Goal: Information Seeking & Learning: Find specific fact

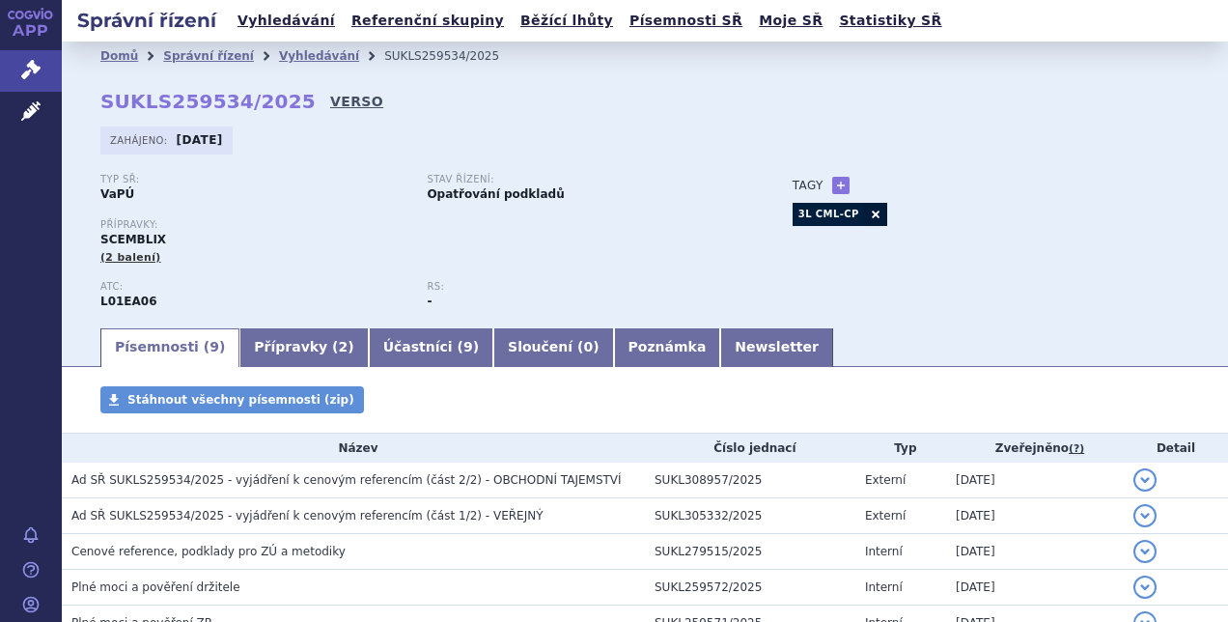
click at [330, 100] on link "VERSO" at bounding box center [356, 101] width 53 height 19
click at [330, 104] on link "VERSO" at bounding box center [356, 101] width 53 height 19
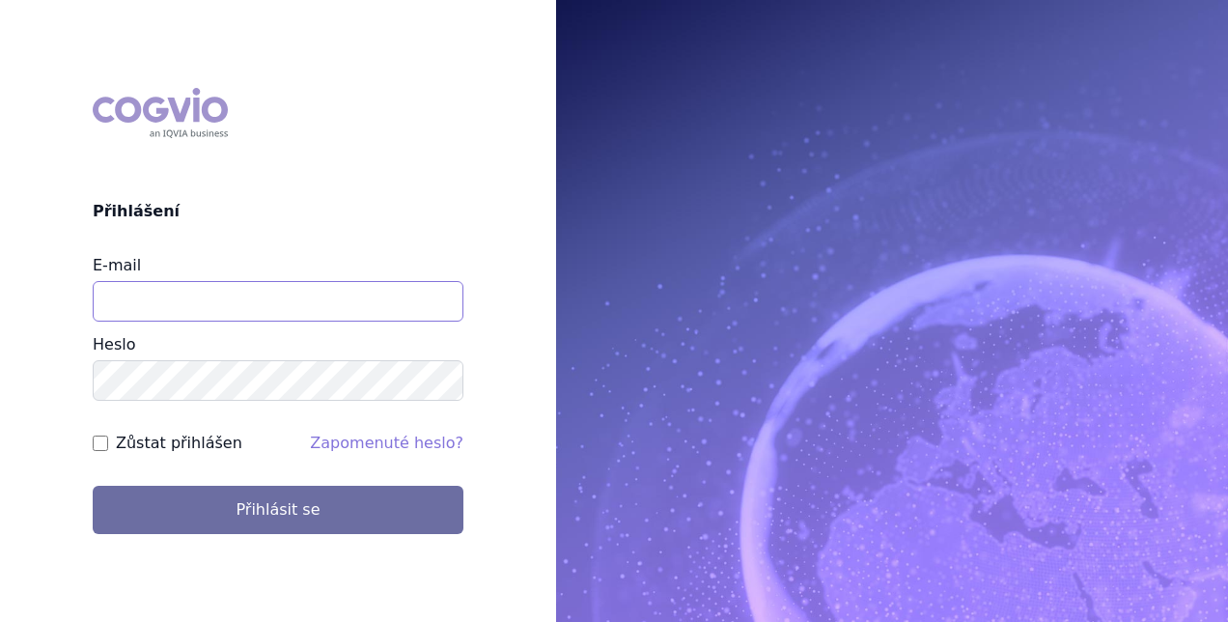
click at [298, 303] on input "E-mail" at bounding box center [278, 301] width 371 height 41
type input "stepan.uherek@novartis.com"
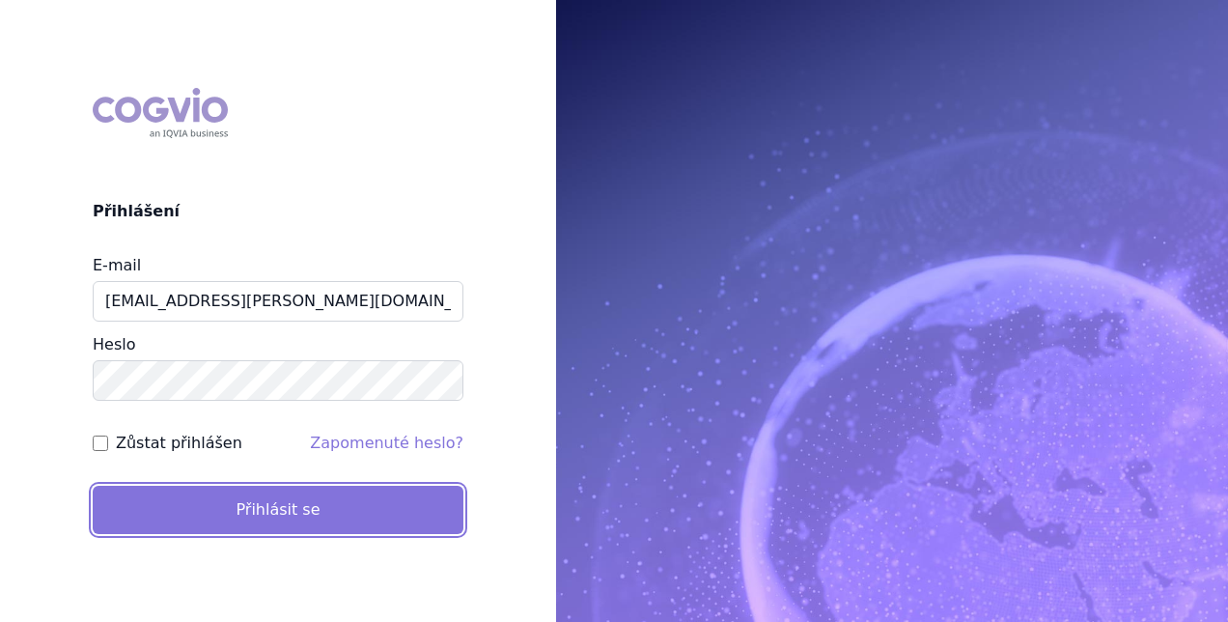
click at [279, 504] on button "Přihlásit se" at bounding box center [278, 510] width 371 height 48
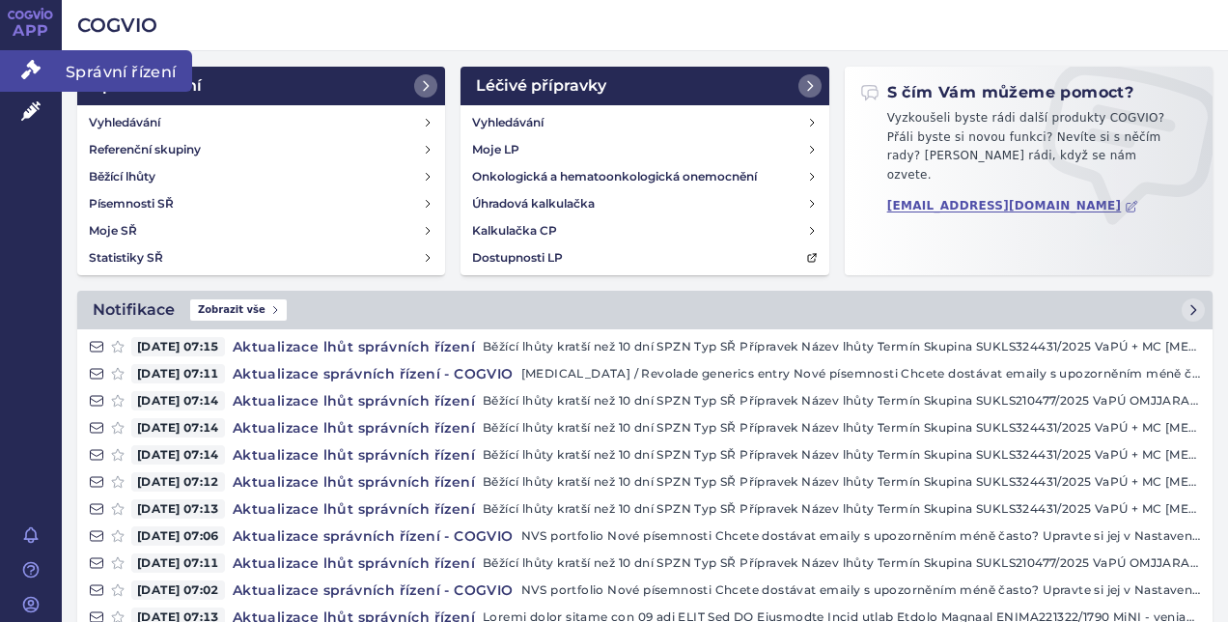
click at [29, 67] on icon at bounding box center [30, 69] width 19 height 19
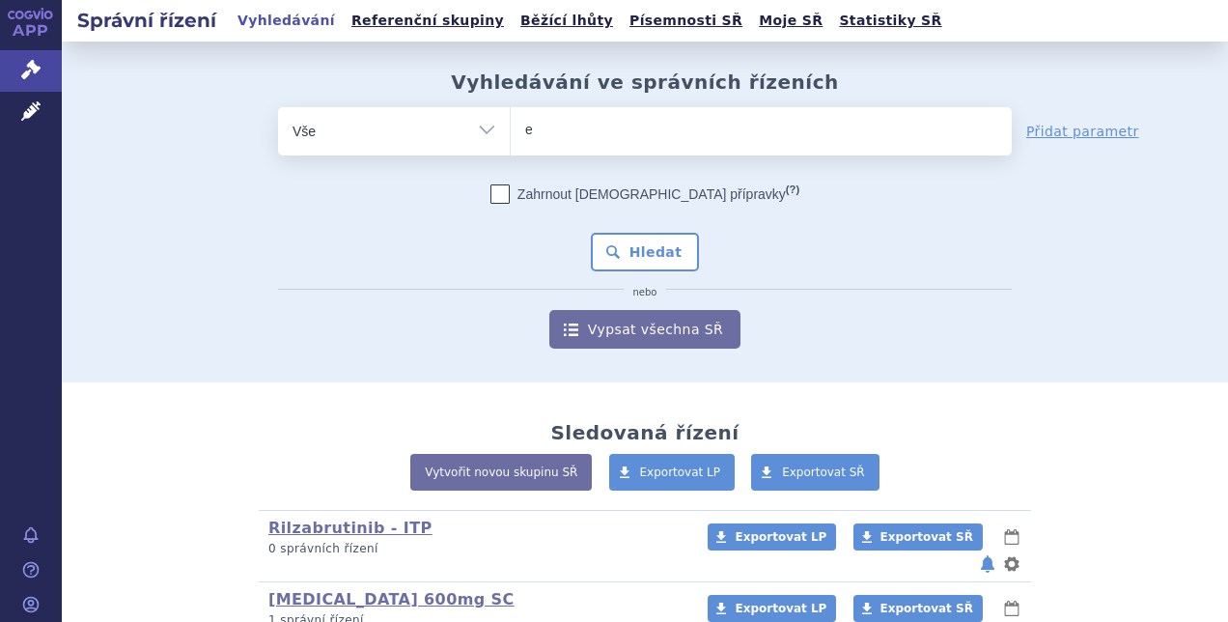
type input "el"
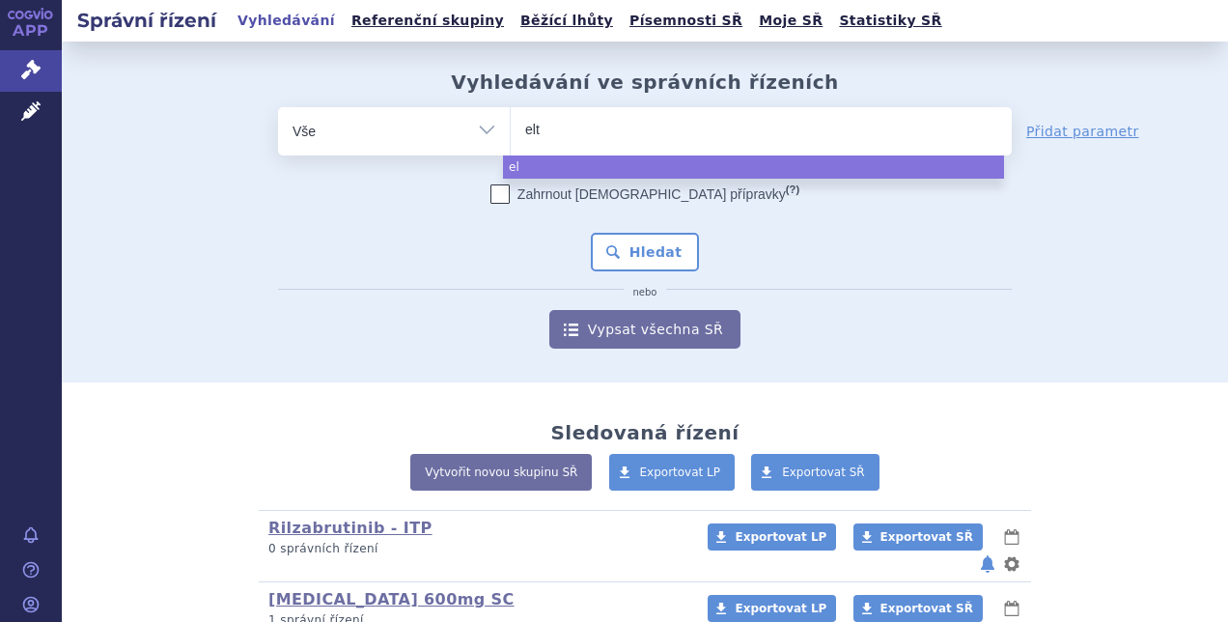
type input "eltr"
type input "eltrom"
type input "eltrombo"
type input "eltrombop"
type input "[MEDICAL_DATA]"
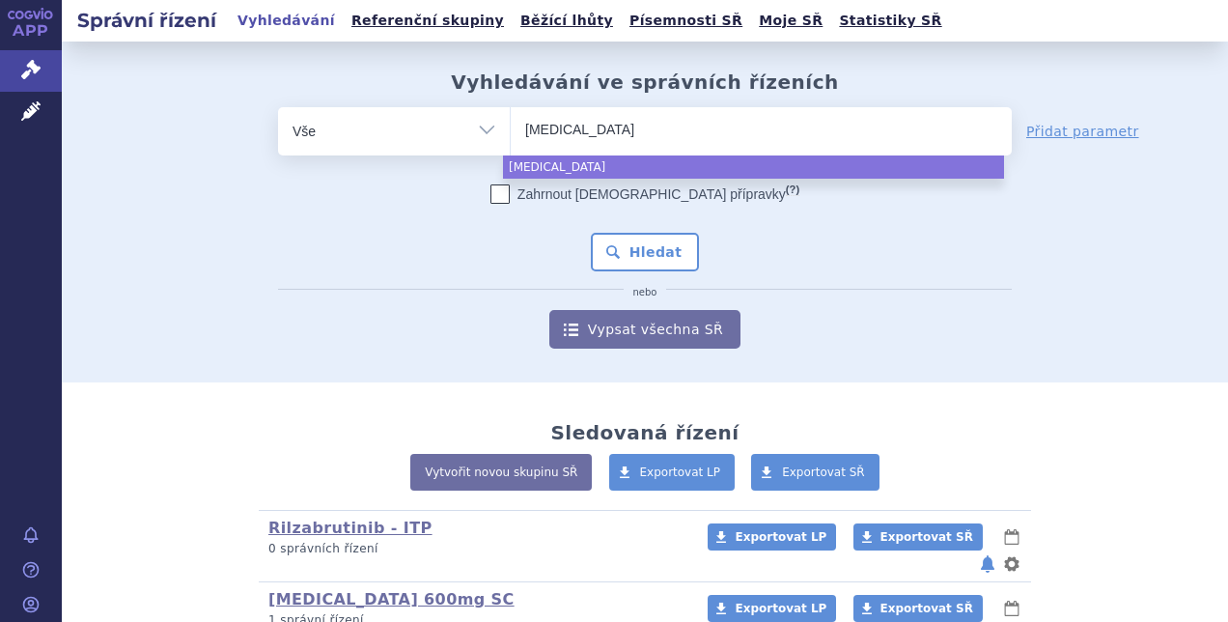
select select "[MEDICAL_DATA]"
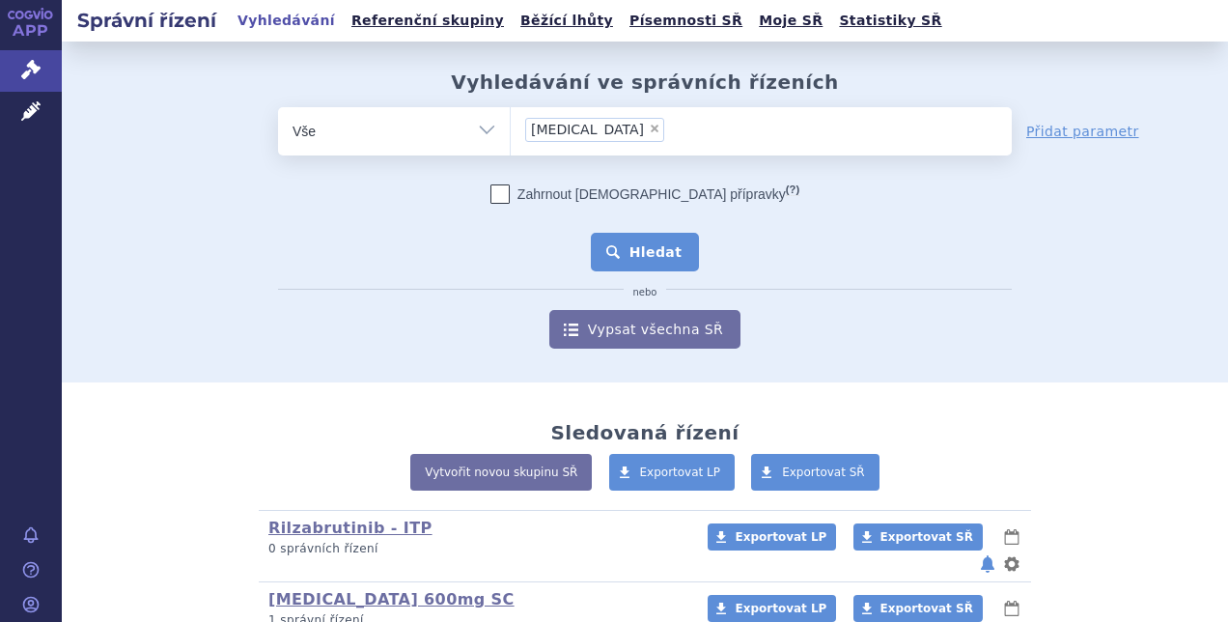
click at [643, 262] on button "Hledat" at bounding box center [645, 252] width 109 height 39
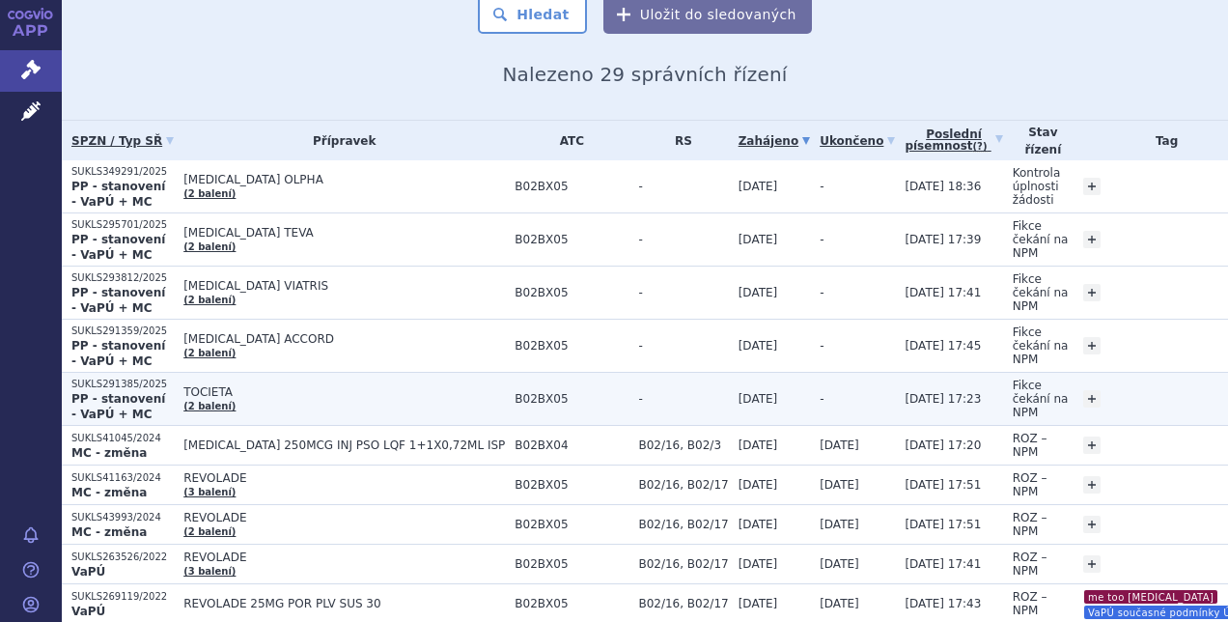
scroll to position [197, 0]
